Goal: Check status: Check status

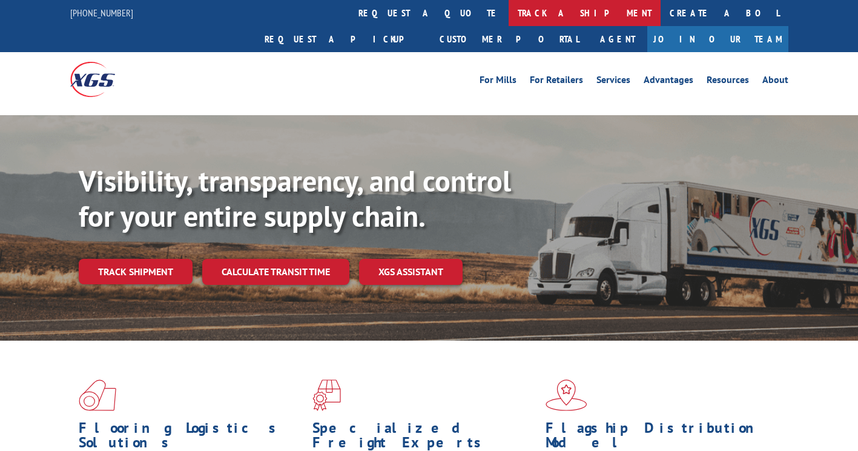
click at [509, 8] on link "track a shipment" at bounding box center [585, 13] width 152 height 26
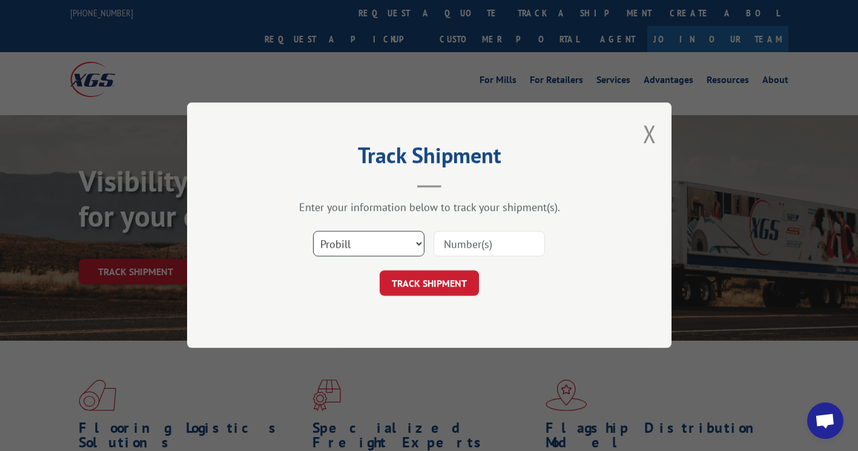
click at [356, 244] on select "Select category... Probill BOL PO" at bounding box center [368, 243] width 111 height 25
click at [313, 231] on select "Select category... Probill BOL PO" at bounding box center [368, 243] width 111 height 25
click at [497, 234] on input at bounding box center [489, 243] width 111 height 25
paste input "16571201"
type input "16571201"
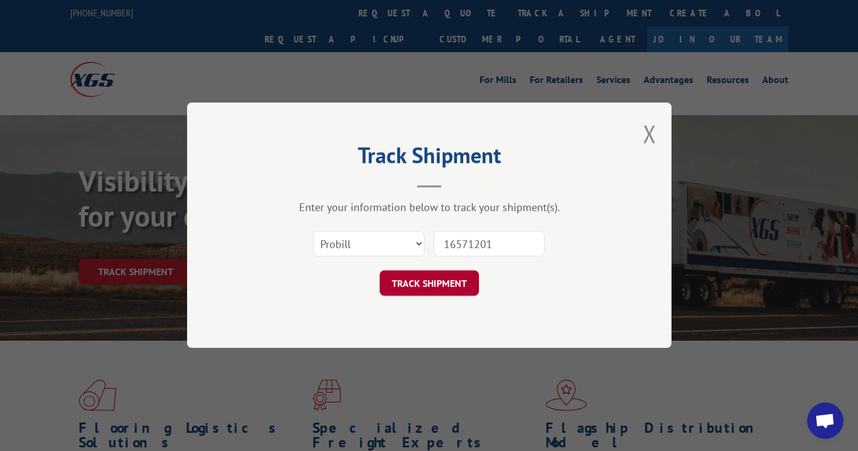
click at [454, 283] on button "TRACK SHIPMENT" at bounding box center [429, 283] width 99 height 25
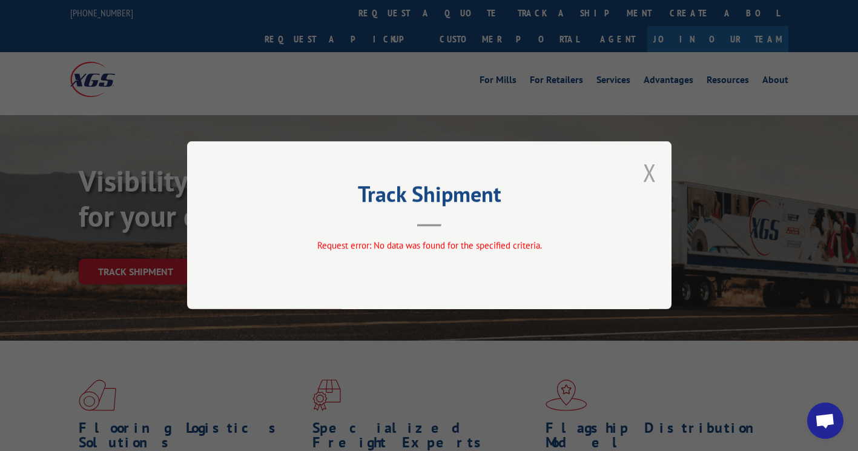
click at [654, 177] on button "Close modal" at bounding box center [649, 172] width 13 height 32
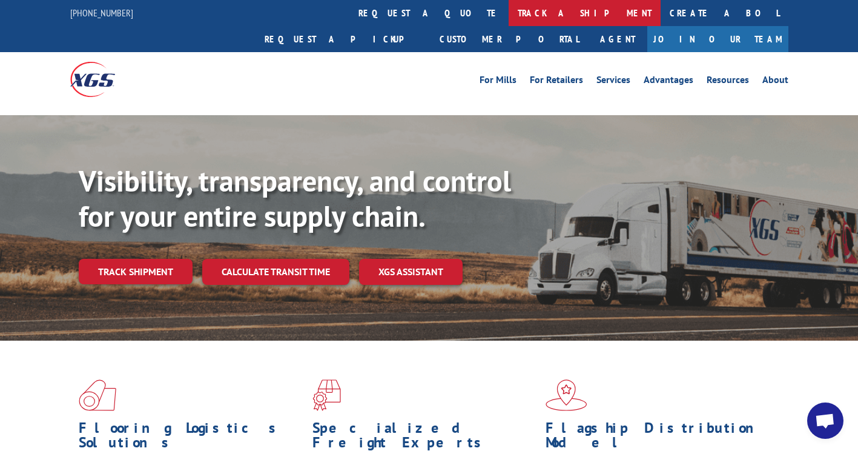
click at [509, 12] on link "track a shipment" at bounding box center [585, 13] width 152 height 26
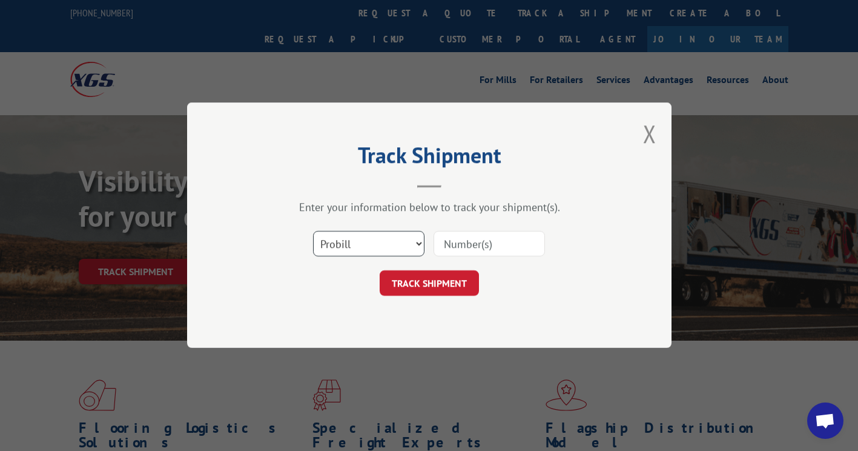
drag, startPoint x: 382, startPoint y: 246, endPoint x: 369, endPoint y: 255, distance: 15.1
click at [382, 246] on select "Select category... Probill BOL PO" at bounding box center [368, 243] width 111 height 25
select select "po"
click at [313, 231] on select "Select category... Probill BOL PO" at bounding box center [368, 243] width 111 height 25
click at [529, 245] on input at bounding box center [489, 243] width 111 height 25
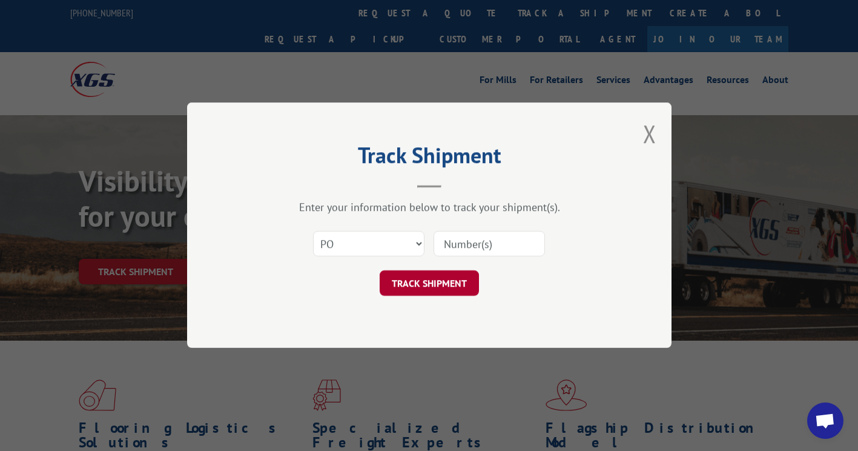
paste input "04520190"
type input "04520190"
click at [441, 280] on button "TRACK SHIPMENT" at bounding box center [429, 283] width 99 height 25
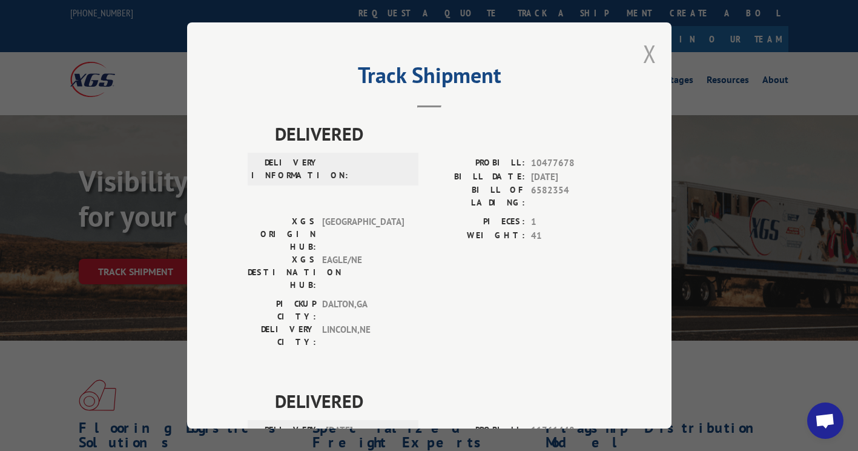
click at [649, 49] on button "Close modal" at bounding box center [649, 54] width 13 height 32
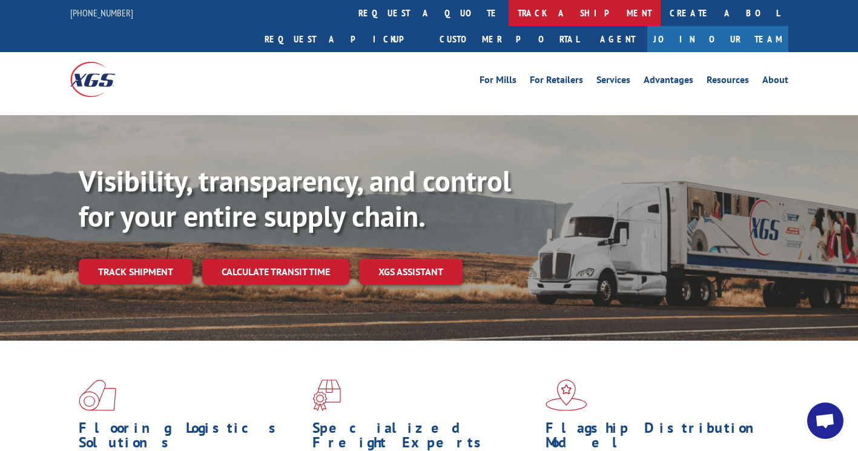
click at [509, 8] on link "track a shipment" at bounding box center [585, 13] width 152 height 26
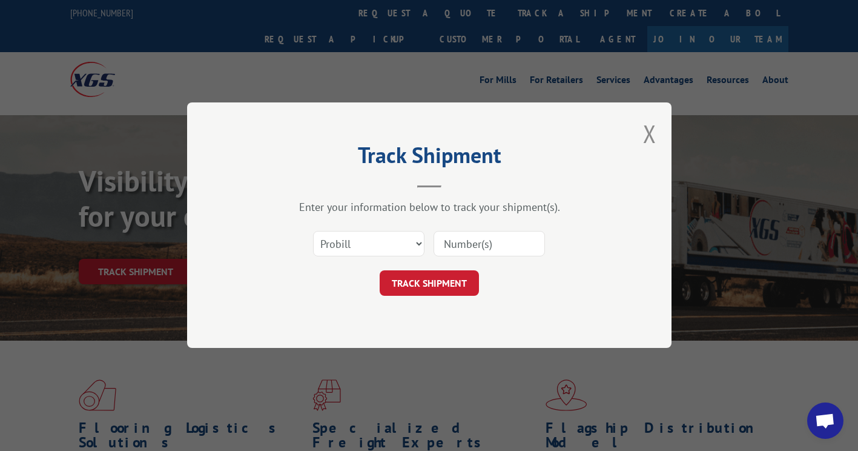
click at [445, 250] on input at bounding box center [489, 243] width 111 height 25
paste input "16571201"
type input "16571201"
click at [434, 281] on button "TRACK SHIPMENT" at bounding box center [429, 283] width 99 height 25
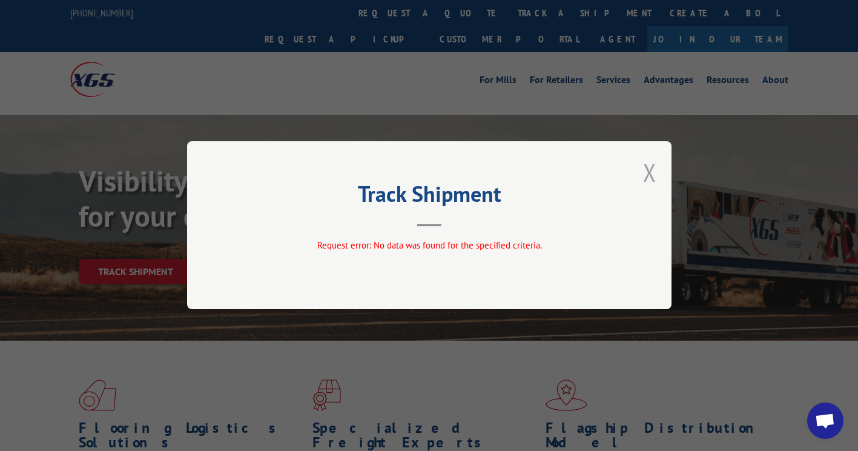
click at [645, 173] on button "Close modal" at bounding box center [649, 172] width 13 height 32
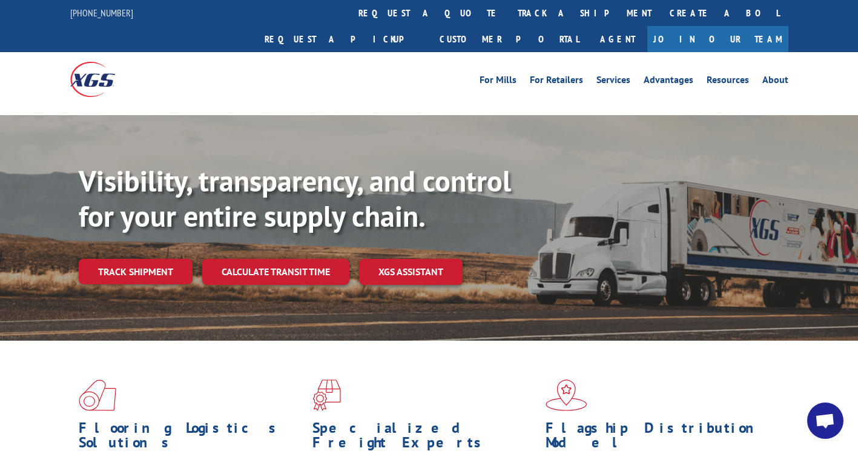
click at [509, 15] on link "track a shipment" at bounding box center [585, 13] width 152 height 26
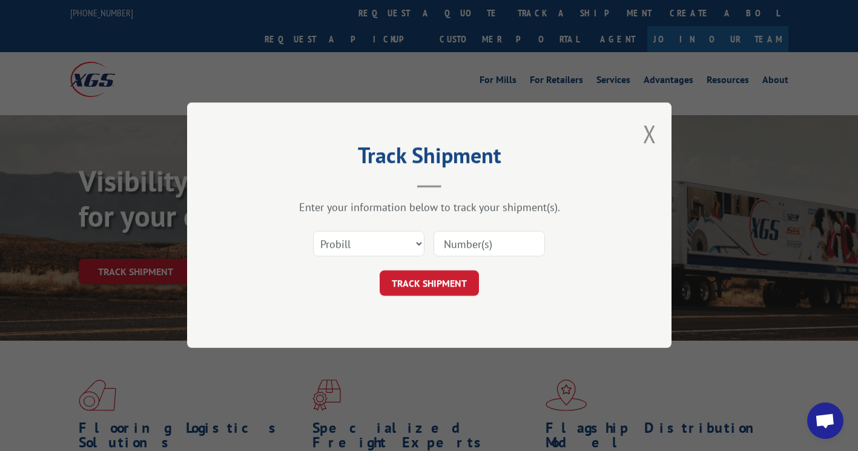
click at [371, 257] on div "Select category... Probill BOL PO" at bounding box center [369, 244] width 110 height 28
click at [364, 251] on select "Select category... Probill BOL PO" at bounding box center [368, 243] width 111 height 25
select select "po"
click at [313, 231] on select "Select category... Probill BOL PO" at bounding box center [368, 243] width 111 height 25
click at [462, 246] on input at bounding box center [489, 243] width 111 height 25
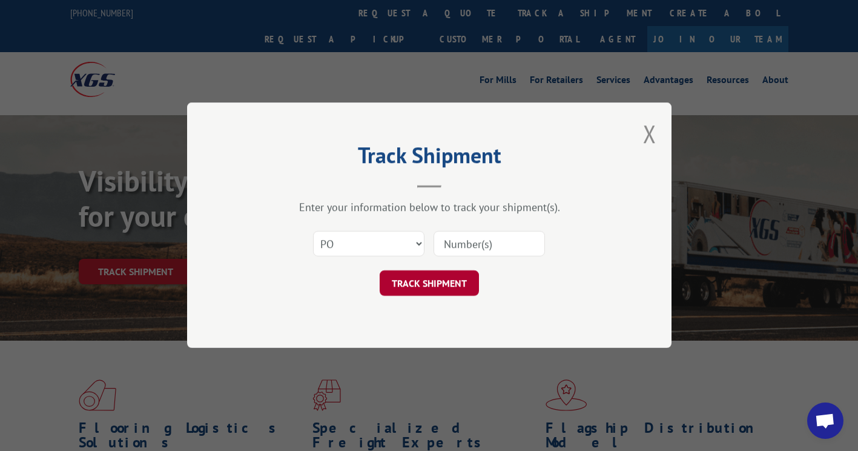
paste input "04520190"
type input "04520190"
click at [436, 285] on button "TRACK SHIPMENT" at bounding box center [429, 283] width 99 height 25
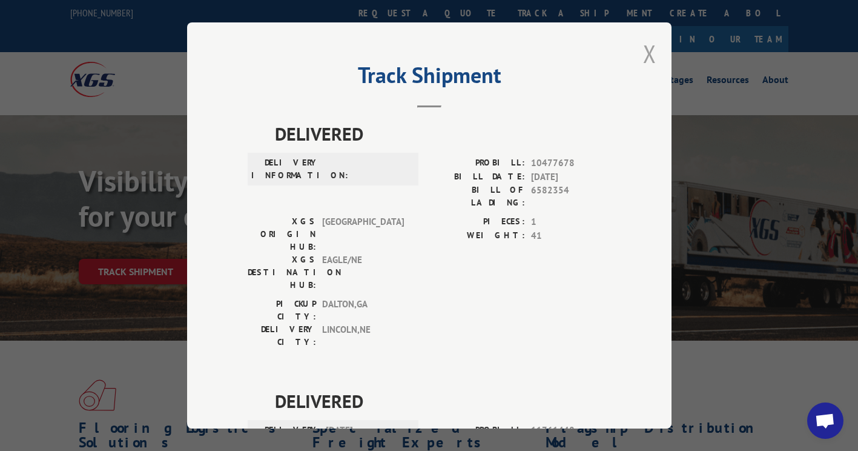
click at [649, 56] on button "Close modal" at bounding box center [649, 54] width 13 height 32
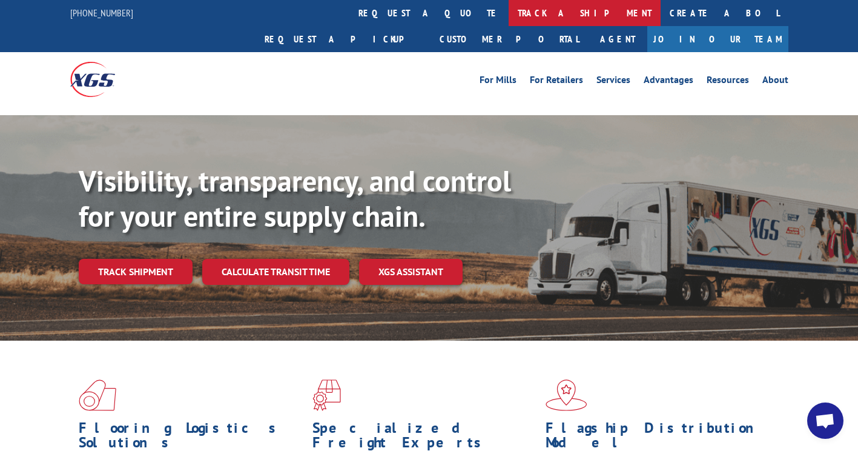
click at [509, 12] on link "track a shipment" at bounding box center [585, 13] width 152 height 26
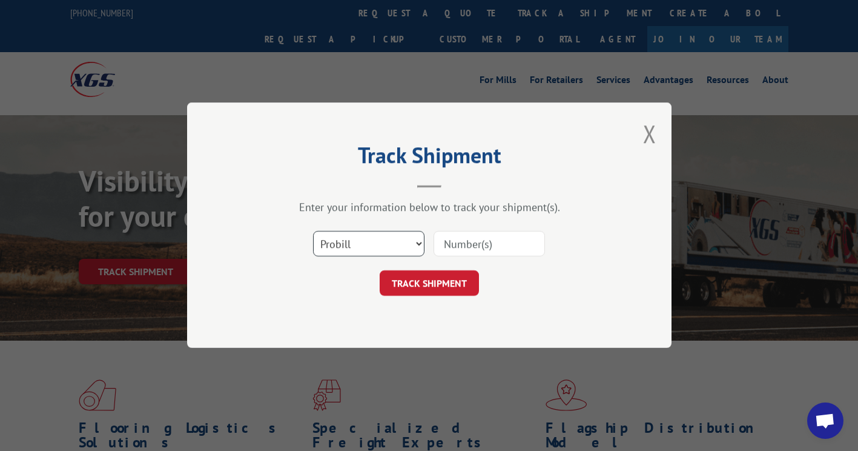
click at [365, 240] on select "Select category... Probill BOL PO" at bounding box center [368, 243] width 111 height 25
select select "bol"
click at [313, 231] on select "Select category... Probill BOL PO" at bounding box center [368, 243] width 111 height 25
click at [469, 247] on input at bounding box center [489, 243] width 111 height 25
drag, startPoint x: 537, startPoint y: 244, endPoint x: 373, endPoint y: 207, distance: 169.0
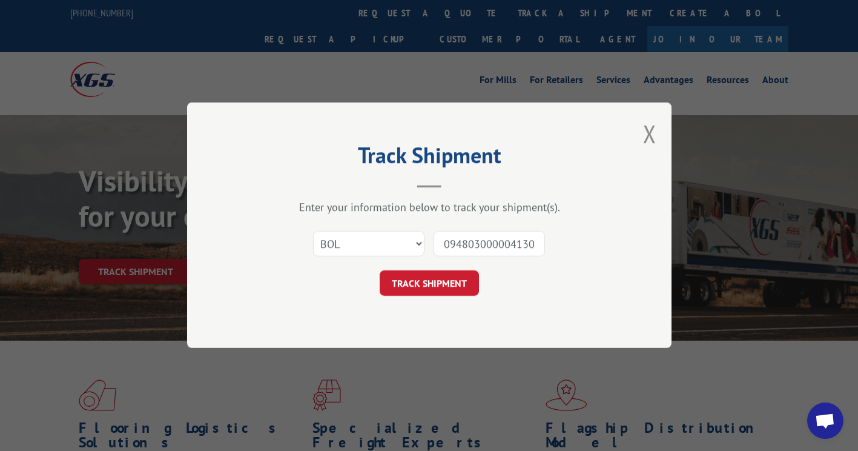
click at [363, 224] on div "Select category... Probill BOL PO 09480300000413041" at bounding box center [429, 244] width 363 height 40
type input "09480300000413041"
click at [412, 278] on button "TRACK SHIPMENT" at bounding box center [429, 283] width 99 height 25
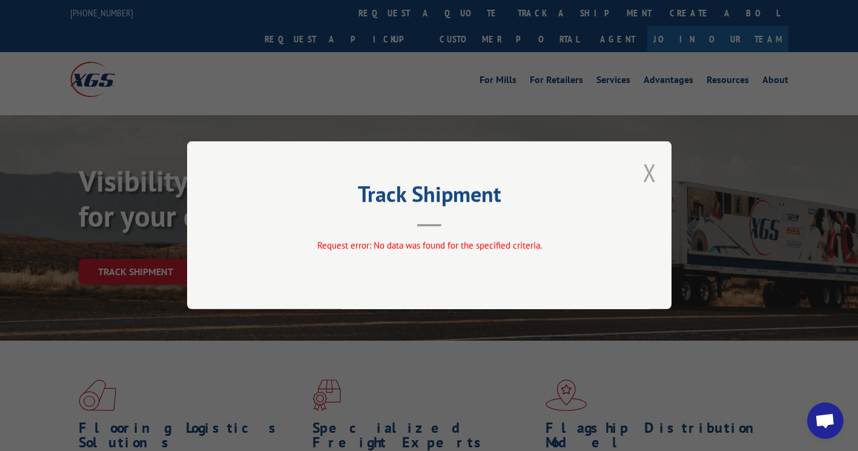
click at [651, 174] on button "Close modal" at bounding box center [649, 172] width 13 height 32
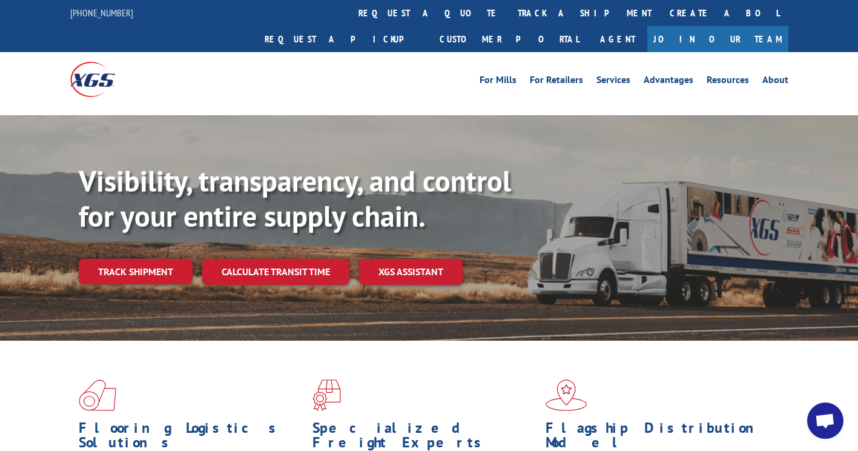
click at [819, 423] on span "Open chat" at bounding box center [825, 421] width 20 height 17
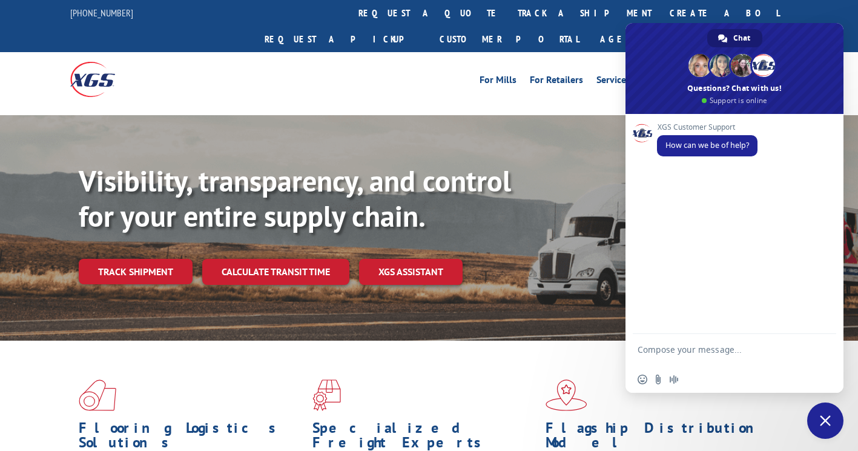
click at [667, 348] on textarea "Compose your message..." at bounding box center [721, 355] width 167 height 22
type textarea "h"
type textarea "Hi! I am trying to track a package but the PRO #, PO nor BOL are working to loc…"
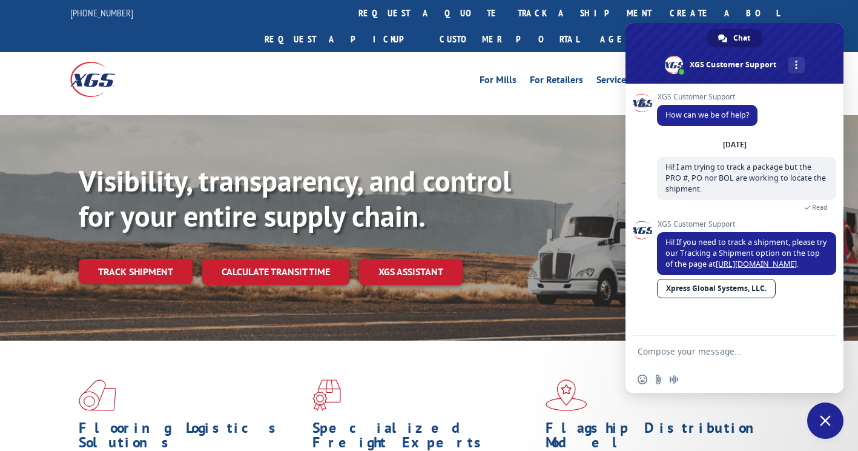
click at [697, 349] on textarea "Compose your message..." at bounding box center [721, 351] width 167 height 11
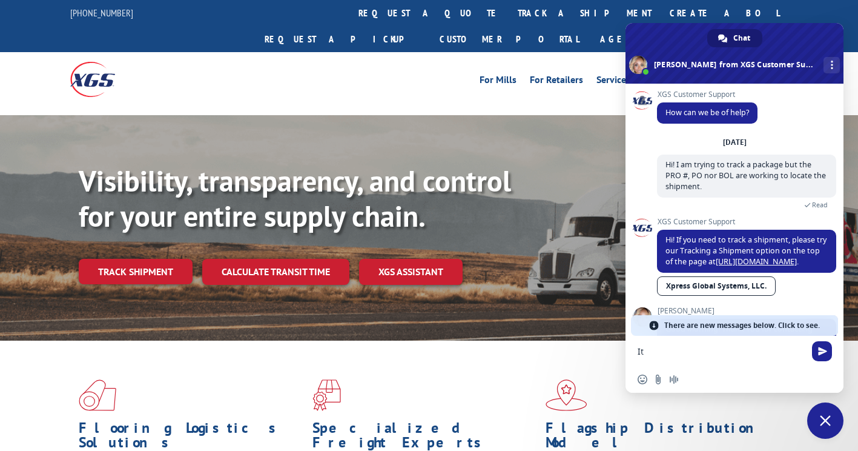
type textarea "I"
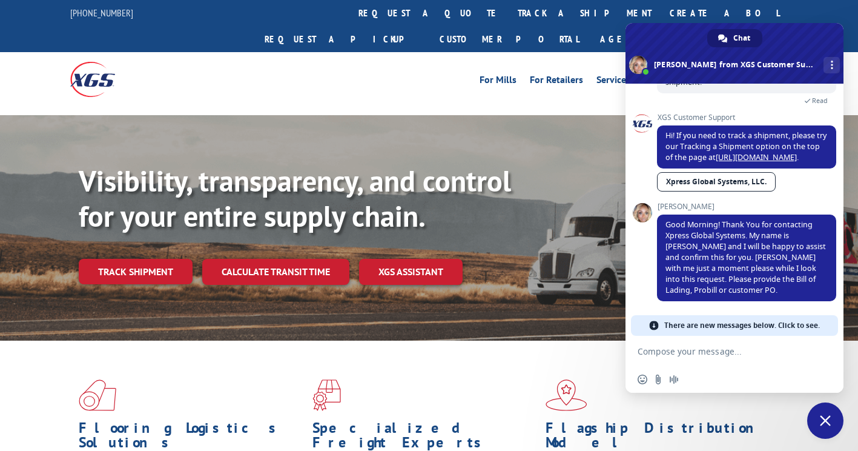
scroll to position [86, 0]
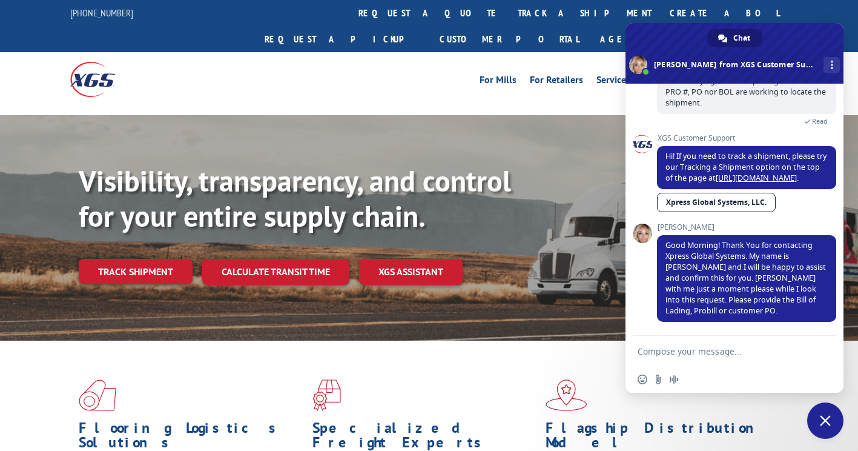
click at [644, 348] on textarea "Compose your message..." at bounding box center [721, 351] width 167 height 11
paste textarea "16571201"
type textarea "PRO 16571201"
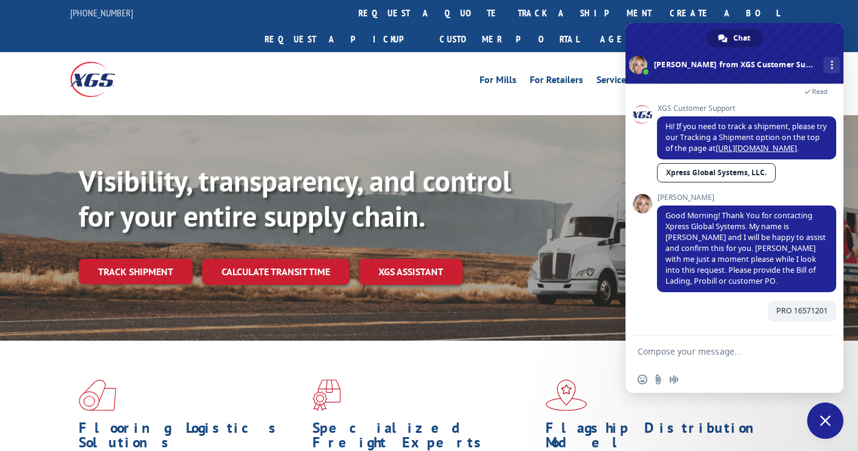
scroll to position [116, 0]
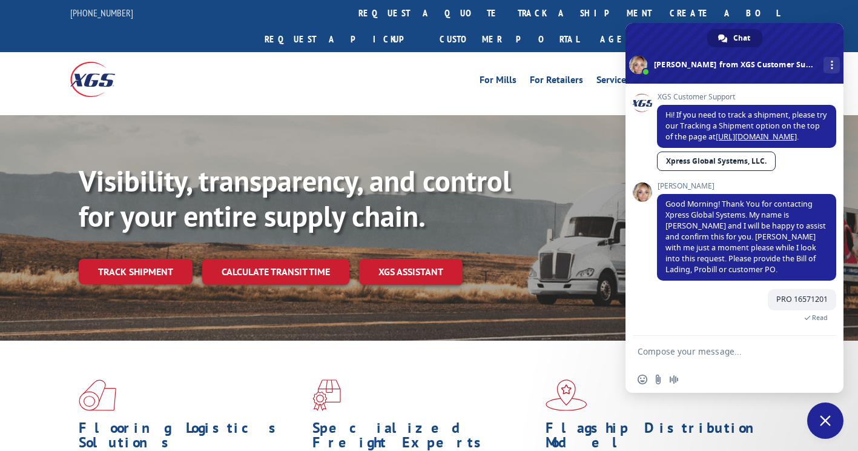
click at [657, 354] on textarea "Compose your message..." at bounding box center [721, 351] width 167 height 11
paste textarea "0948030000004"
type textarea "BOL 0948030000004"
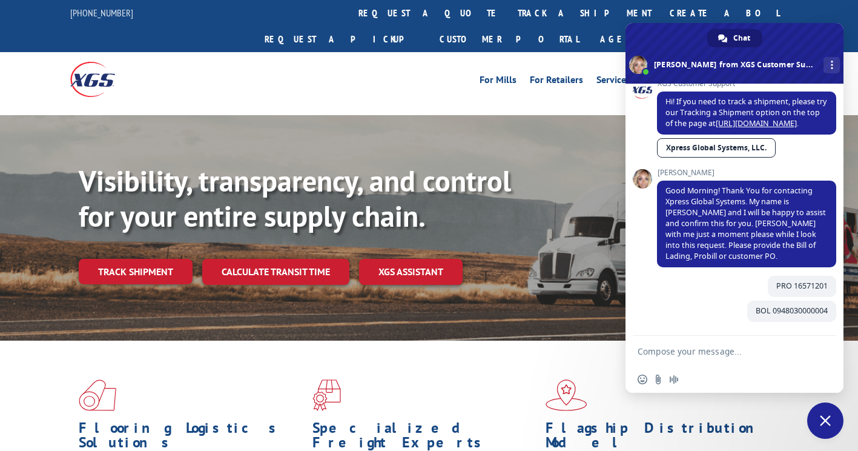
scroll to position [141, 0]
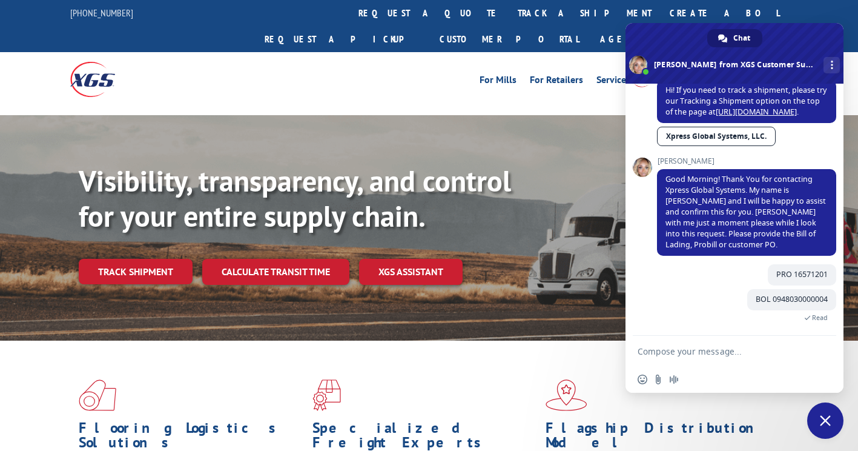
click at [724, 354] on textarea "Compose your message..." at bounding box center [721, 351] width 167 height 11
paste textarea "04520190"
type textarea "PO 04520190"
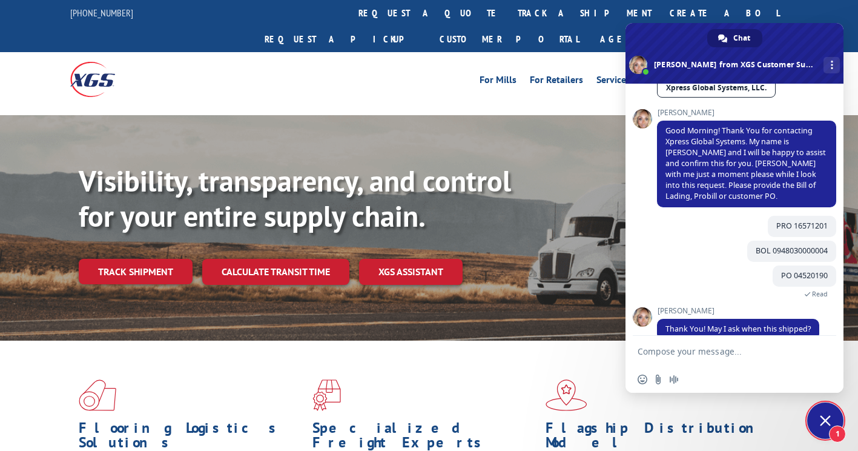
scroll to position [207, 0]
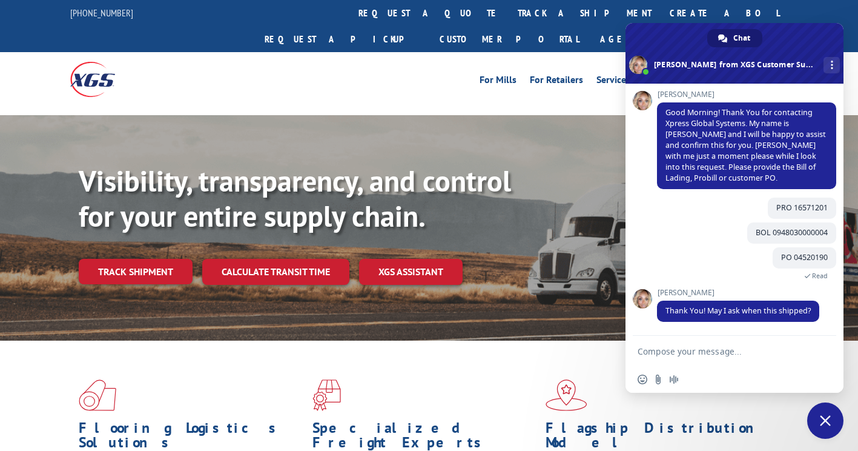
click at [655, 347] on textarea "Compose your message..." at bounding box center [721, 351] width 167 height 11
type textarea "Yes, we show it shipping on [DATE]"
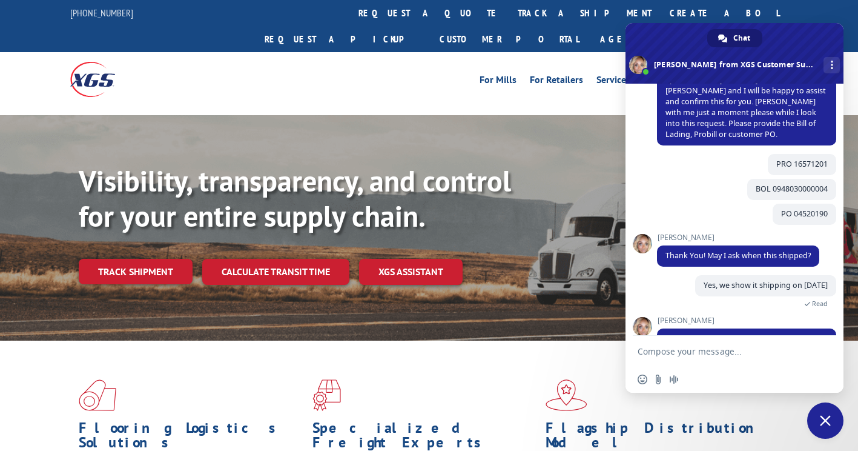
scroll to position [300, 0]
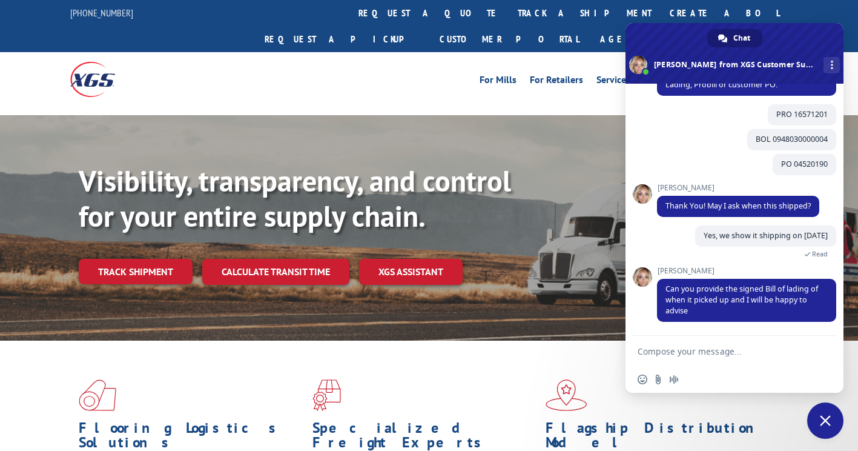
click at [752, 352] on textarea "Compose your message..." at bounding box center [721, 351] width 167 height 11
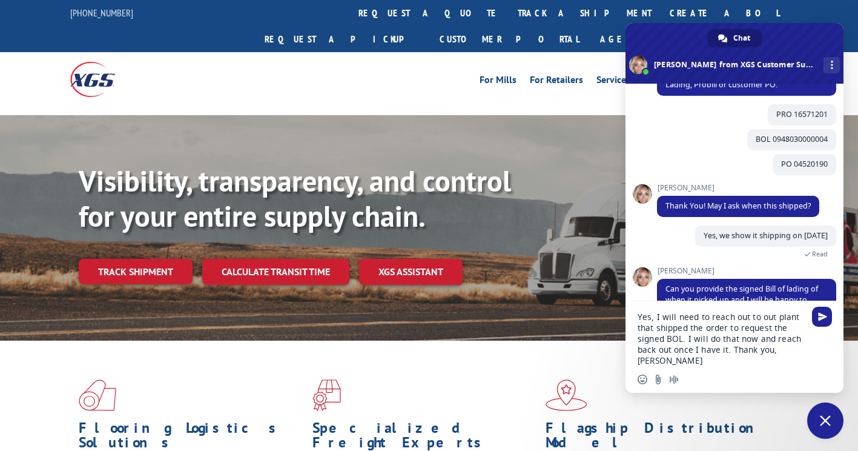
type textarea "Yes, I will need to reach out to out plant that shipped the order to request th…"
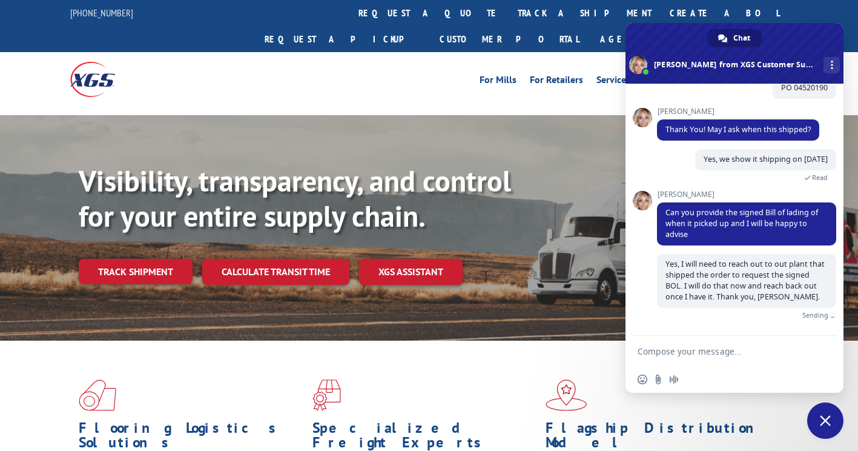
scroll to position [363, 0]
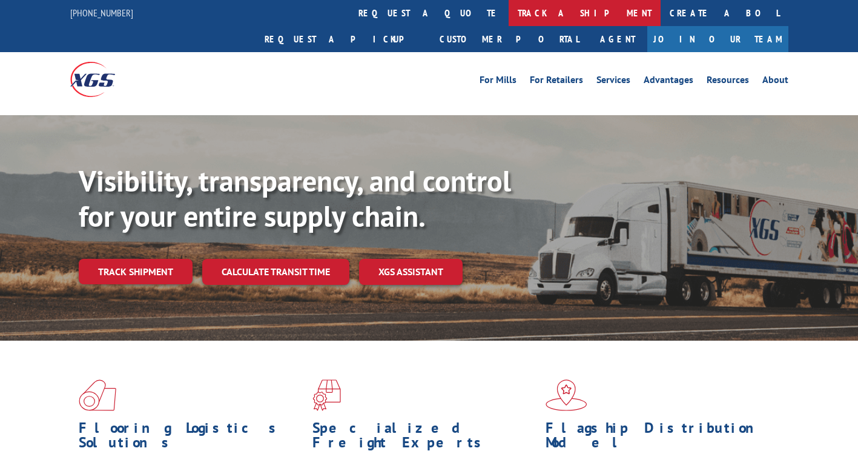
click at [509, 10] on link "track a shipment" at bounding box center [585, 13] width 152 height 26
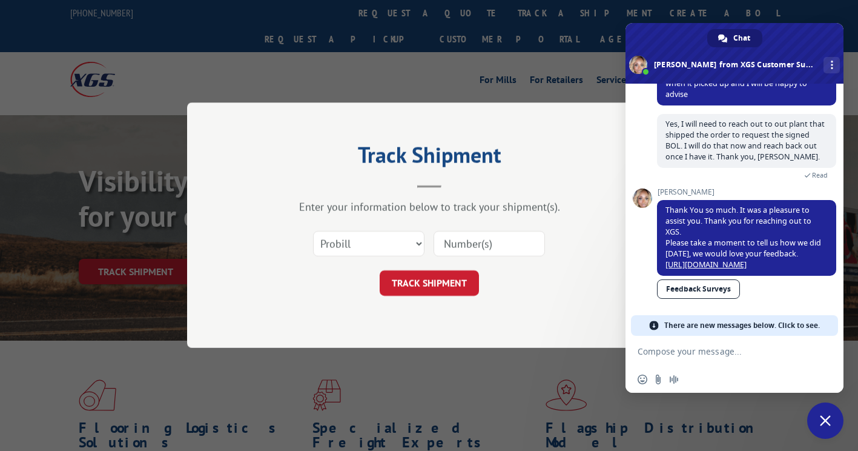
scroll to position [495, 0]
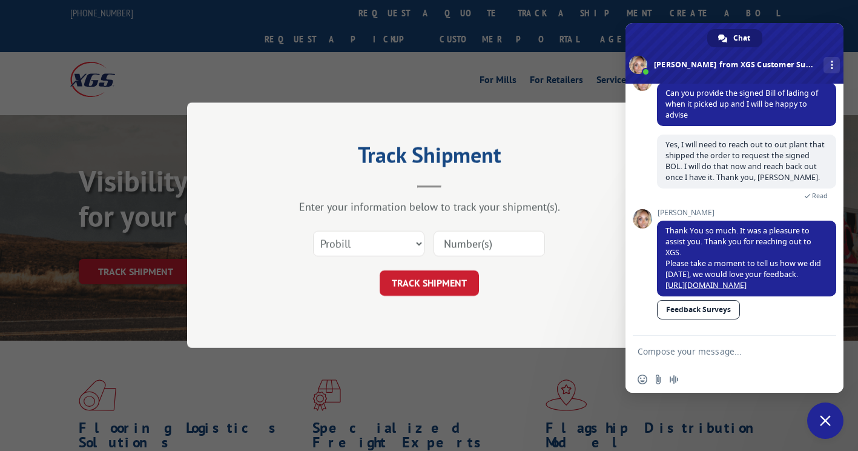
click at [823, 418] on span "Close chat" at bounding box center [825, 420] width 11 height 11
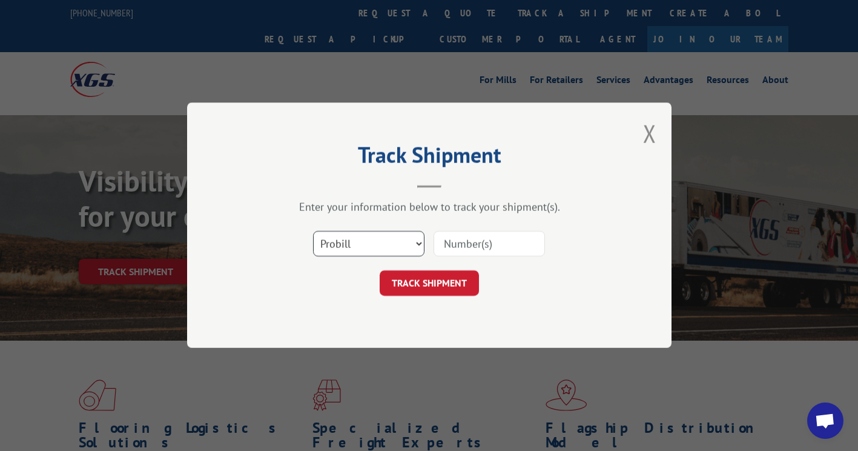
click at [368, 246] on select "Select category... Probill BOL PO" at bounding box center [368, 243] width 111 height 25
click at [313, 231] on select "Select category... Probill BOL PO" at bounding box center [368, 243] width 111 height 25
click at [510, 250] on input at bounding box center [489, 243] width 111 height 25
paste input "16999029"
type input "16999029"
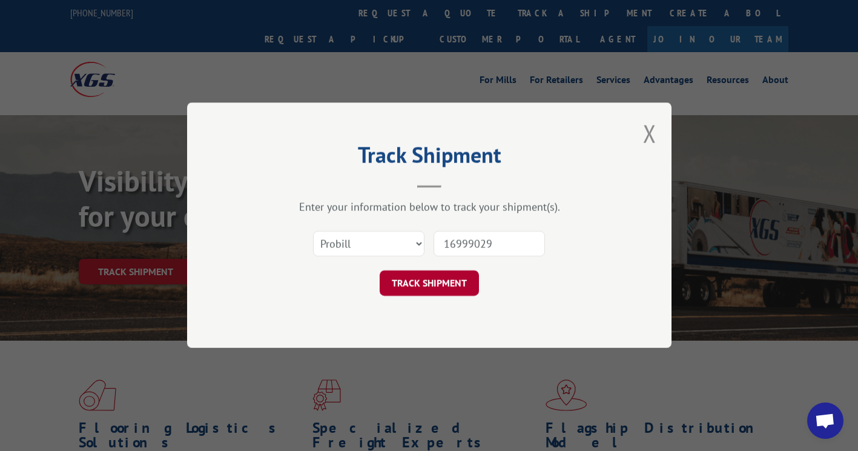
click at [446, 280] on button "TRACK SHIPMENT" at bounding box center [429, 283] width 99 height 25
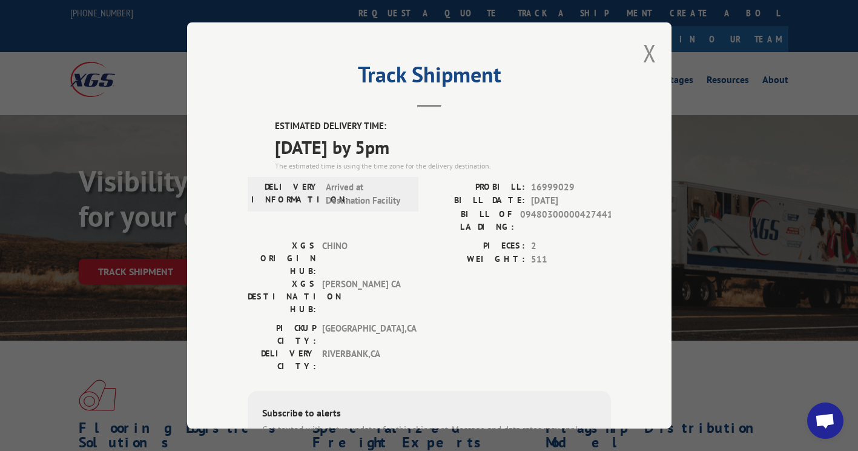
scroll to position [0, 0]
click at [645, 57] on button "Close modal" at bounding box center [649, 54] width 13 height 32
